Goal: Task Accomplishment & Management: Manage account settings

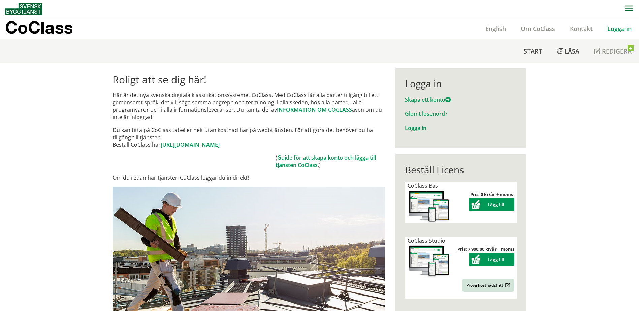
click at [627, 27] on link "Logga in" at bounding box center [619, 29] width 39 height 8
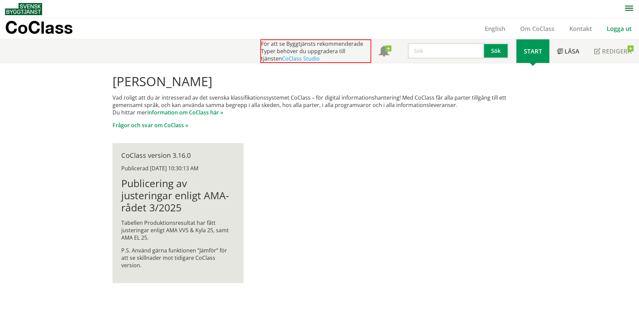
click at [622, 28] on link "Logga ut" at bounding box center [619, 29] width 40 height 8
